Goal: Task Accomplishment & Management: Manage account settings

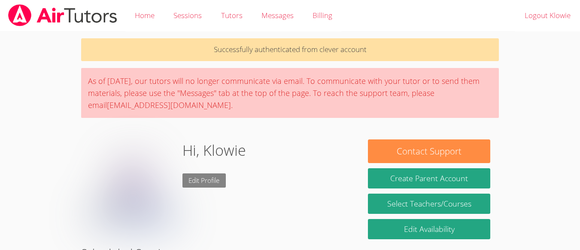
click at [204, 178] on link "Edit Profile" at bounding box center [205, 180] width 44 height 14
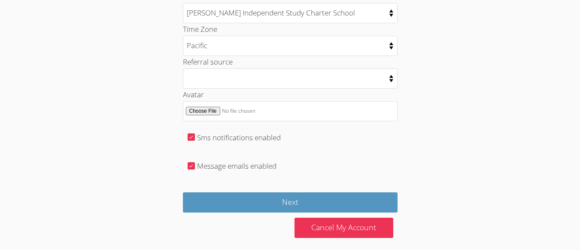
scroll to position [475, 0]
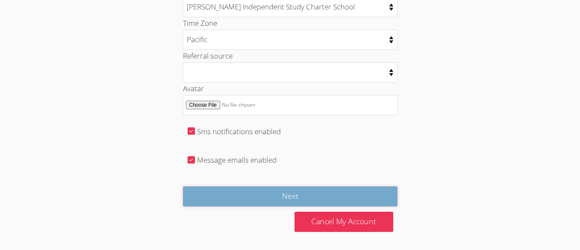
click at [210, 193] on input "Next" at bounding box center [290, 196] width 215 height 20
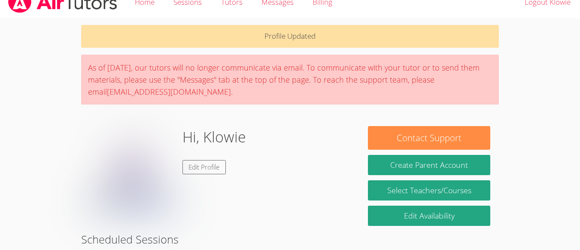
scroll to position [14, 0]
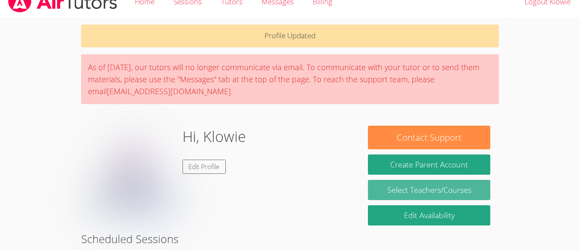
click at [390, 194] on link "Select Teachers/Courses" at bounding box center [429, 190] width 122 height 20
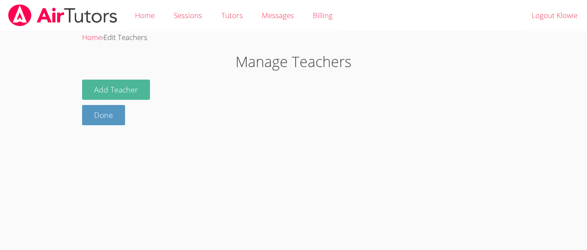
click at [137, 84] on button "Add Teacher" at bounding box center [116, 89] width 68 height 20
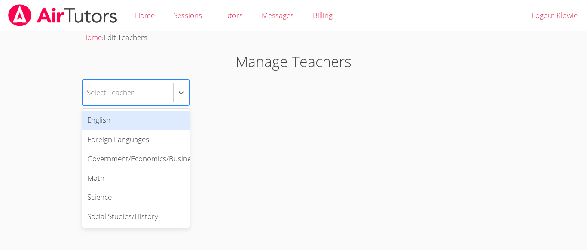
click at [143, 95] on div "Select Teacher" at bounding box center [127, 92] width 91 height 25
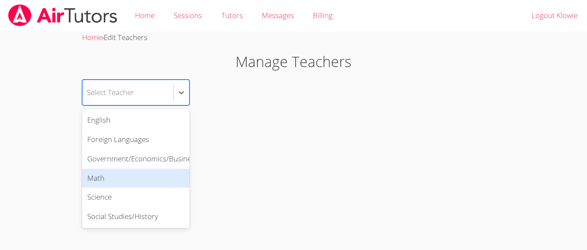
click at [101, 182] on div "Math" at bounding box center [135, 177] width 107 height 19
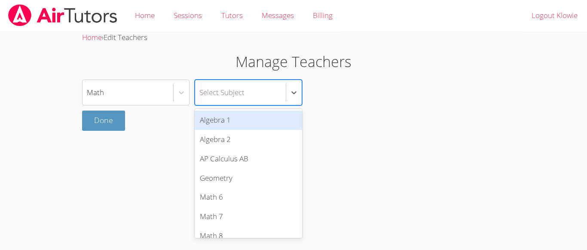
click at [260, 93] on div "Select Subject" at bounding box center [240, 92] width 91 height 25
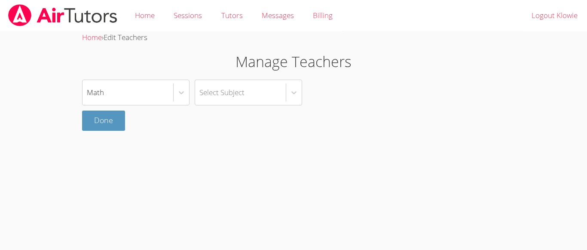
click at [61, 142] on body "Home Sessions Tutors Messages Billing Logout Klowie Home › Edit Teachers Manage…" at bounding box center [293, 125] width 587 height 250
click at [92, 124] on link "Done" at bounding box center [103, 120] width 43 height 20
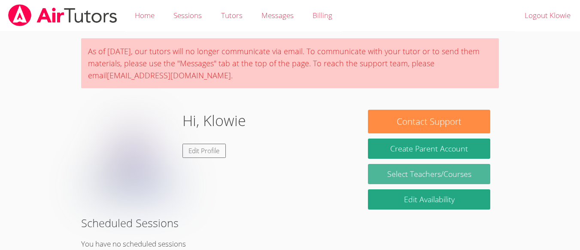
click at [451, 171] on link "Select Teachers/Courses" at bounding box center [429, 174] width 122 height 20
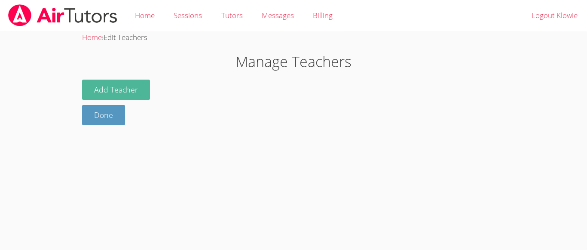
click at [122, 86] on button "Add Teacher" at bounding box center [116, 89] width 68 height 20
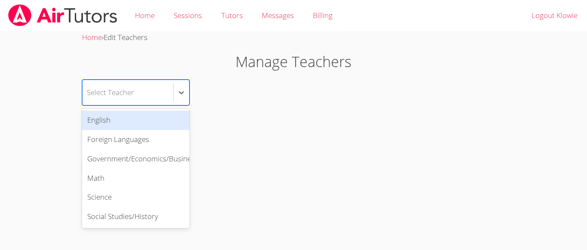
click at [110, 181] on div "Math" at bounding box center [135, 177] width 107 height 19
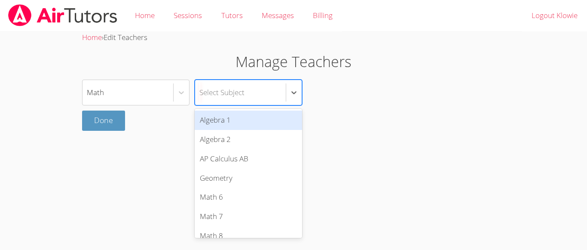
click at [250, 180] on div "Geometry" at bounding box center [248, 177] width 107 height 19
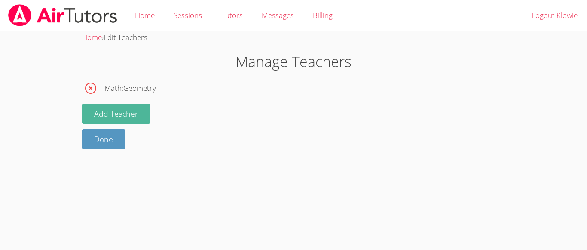
click at [129, 114] on button "Add Teacher" at bounding box center [116, 114] width 68 height 20
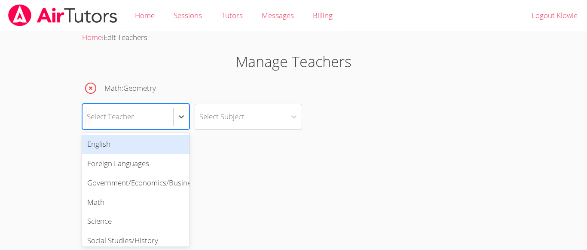
scroll to position [12, 0]
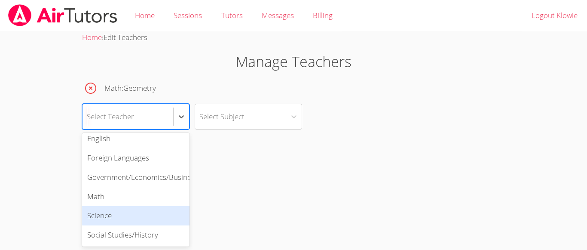
click at [116, 207] on div "Science" at bounding box center [135, 215] width 107 height 19
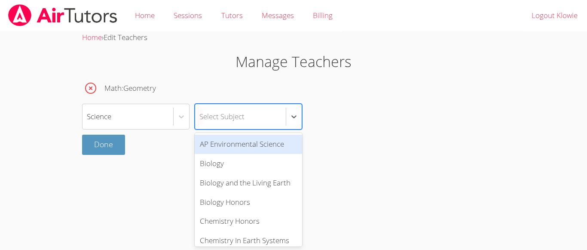
click at [217, 123] on div "Select Subject" at bounding box center [240, 116] width 91 height 25
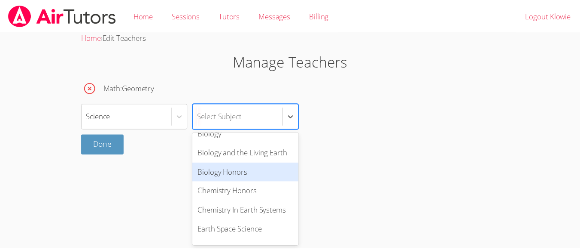
scroll to position [30, 0]
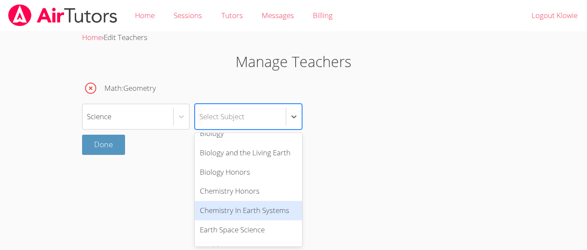
click at [226, 206] on div "Chemistry In Earth Systems" at bounding box center [248, 210] width 107 height 19
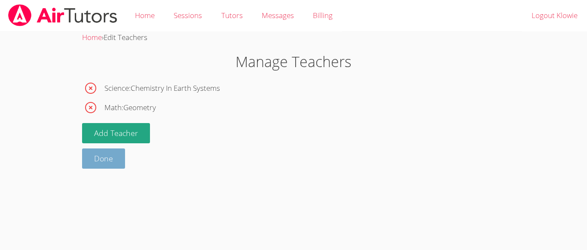
click at [98, 161] on link "Done" at bounding box center [103, 158] width 43 height 20
